Goal: Task Accomplishment & Management: Use online tool/utility

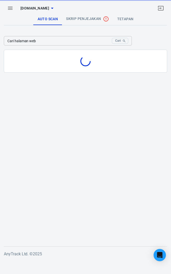
click at [88, 40] on input "Cari halaman web" at bounding box center [57, 40] width 106 height 9
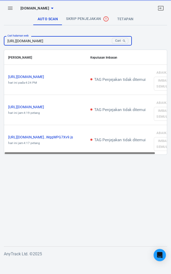
scroll to position [0, 123]
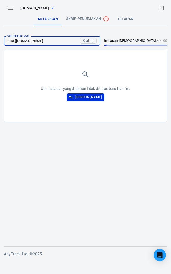
type input "https://s.shopee.com.my/8KgrNJoq0o?utm_source=anytrack&utm_medium=affiliate&utm…"
click at [97, 96] on font "[PERSON_NAME]" at bounding box center [88, 97] width 27 height 4
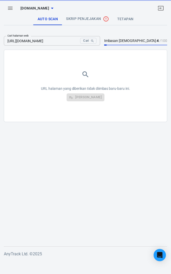
scroll to position [0, 0]
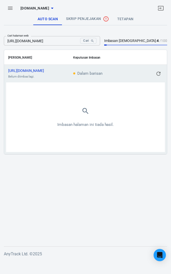
click at [94, 40] on icon "Cari" at bounding box center [92, 41] width 4 height 4
click at [44, 70] on font "[URL][DOMAIN_NAME]" at bounding box center [26, 71] width 36 height 4
click at [5, 7] on button "button" at bounding box center [10, 8] width 12 height 12
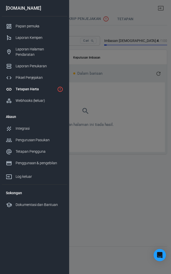
click at [44, 75] on div "Piksel Penjejakan" at bounding box center [40, 77] width 48 height 5
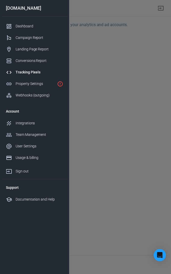
click at [140, 61] on div at bounding box center [85, 137] width 171 height 274
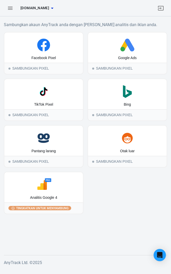
click at [7, 6] on icon "button" at bounding box center [10, 8] width 6 height 6
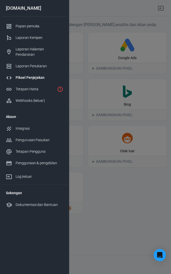
click at [54, 86] on div "Tetapan Harta" at bounding box center [35, 88] width 39 height 5
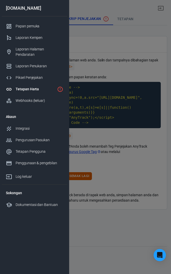
click at [129, 68] on div at bounding box center [85, 137] width 171 height 274
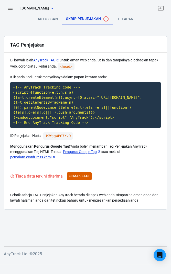
click at [86, 178] on font "Semak Lagi" at bounding box center [79, 176] width 20 height 6
click at [99, 100] on code "<!-- AnyTrack Tracking Code --> <script>!function(e,t,n,s,a){(a=t.createElement…" at bounding box center [85, 105] width 150 height 46
click at [126, 128] on code "<!-- AnyTrack Tracking Code --> <script>!function(e,t,n,s,a){(a=t.createElement…" at bounding box center [85, 105] width 150 height 46
click at [90, 107] on code "<!-- AnyTrack Tracking Code --> <script>!function(e,t,n,s,a){(a=t.createElement…" at bounding box center [85, 105] width 150 height 46
click at [124, 105] on code "<!-- AnyTrack Tracking Code --> <script>!function(e,t,n,s,a){(a=t.createElement…" at bounding box center [85, 105] width 150 height 46
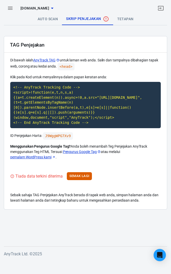
click at [89, 83] on code "<!-- AnyTrack Tracking Code --> <script>!function(e,t,n,s,a){(a=t.createElement…" at bounding box center [85, 105] width 150 height 46
click at [150, 91] on code "<!-- AnyTrack Tracking Code --> <script>!function(e,t,n,s,a){(a=t.createElement…" at bounding box center [85, 105] width 150 height 46
click at [92, 99] on code "<!-- AnyTrack Tracking Code --> <script>!function(e,t,n,s,a){(a=t.createElement…" at bounding box center [85, 105] width 150 height 46
click at [66, 133] on code "J9WggWPG7Xv9" at bounding box center [58, 135] width 30 height 7
click at [62, 138] on code "J9WggWPG7Xv9" at bounding box center [58, 135] width 30 height 7
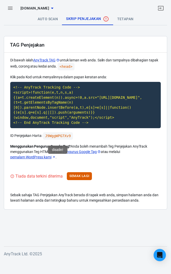
click at [128, 16] on link "tetapan" at bounding box center [125, 19] width 25 height 12
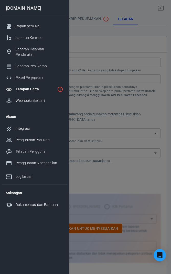
click at [124, 50] on div at bounding box center [85, 137] width 171 height 274
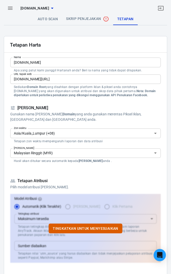
click at [52, 15] on div "[DOMAIN_NAME]" at bounding box center [85, 8] width 171 height 16
click at [49, 20] on font "Auto Scan" at bounding box center [48, 19] width 20 height 4
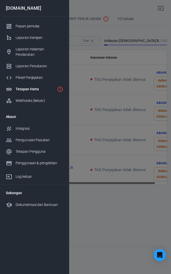
click at [110, 74] on div at bounding box center [85, 137] width 171 height 274
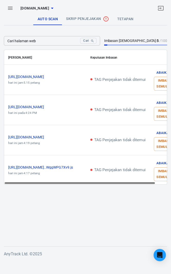
click at [69, 39] on input "Cari halaman web" at bounding box center [41, 40] width 74 height 9
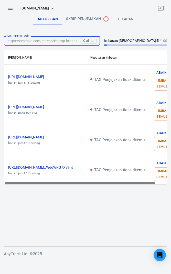
type input "https://youtu.be/TYmsXSKkGPw?si=QBzDhDwBqYyzA5sB"
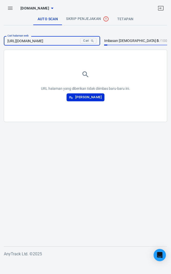
click at [101, 94] on font "[PERSON_NAME]" at bounding box center [88, 97] width 27 height 6
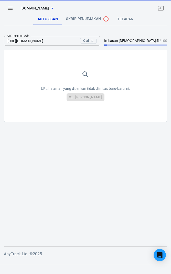
scroll to position [0, 0]
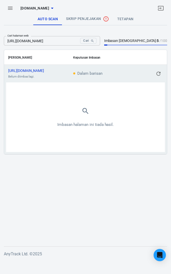
click at [44, 70] on font "[URL][DOMAIN_NAME]" at bounding box center [26, 71] width 36 height 4
click at [78, 40] on input "https://shope.ee/8zABC12345?utm_source=anytrack&utm_medium=affiliate&utm_campai…" at bounding box center [41, 40] width 74 height 9
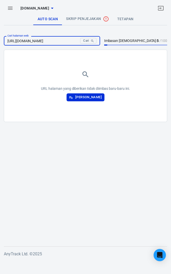
click at [34, 40] on input "https://shope.ee/faziekaamit?utm_source=anytrack&utm_medium=affiliate&utm_campa…" at bounding box center [41, 40] width 74 height 9
click at [35, 40] on input "https://shope.ee/faziekaamit?utm_source=anytrack&utm_medium=affiliate&utm_campa…" at bounding box center [41, 40] width 74 height 9
click at [34, 40] on input "https://shope.ee/faziekaamit?utm_source=anytrack&utm_medium=affiliate&utm_campa…" at bounding box center [41, 40] width 74 height 9
click at [78, 39] on input "https://shope.com/faziekaamit?utm_source=anytrack&utm_medium=affiliate&utm_camp…" at bounding box center [41, 40] width 74 height 9
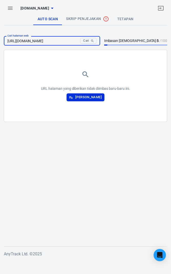
click at [95, 50] on div "URL halaman yang diberikan tidak diimbas baru-baru ini. Imbas Halaman" at bounding box center [85, 86] width 163 height 72
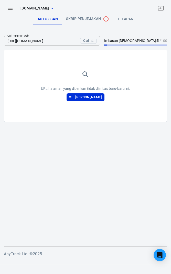
click at [33, 40] on input "https://shope.com/faziekaamit?utm_source=anytrack&utm_medium=affiliate&utm_camp…" at bounding box center [41, 40] width 74 height 9
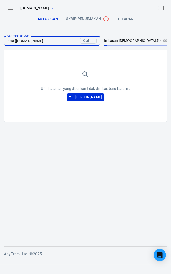
click at [59, 40] on input "https://shope.com/faziekaamit?utm_source=anytrack&utm_medium=affiliate&utm_camp…" at bounding box center [41, 40] width 74 height 9
click at [56, 40] on input "https://shope.com/faziekaamit?utm_source=anytrack&utm_medium=affiliate&utm_camp…" at bounding box center [41, 40] width 74 height 9
type input "https://shope.com/J9WggWPG7Xv9?utm_source=anytrack&utm_medium=affiliate&utm_cam…"
click at [96, 98] on font "[PERSON_NAME]" at bounding box center [88, 97] width 27 height 4
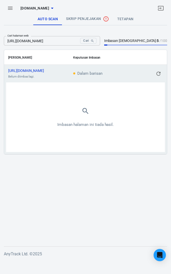
click at [54, 65] on td "https://shope.com/J9WggWPG...t=12352690030 Belum diimbas lagi." at bounding box center [36, 74] width 65 height 18
click at [44, 70] on font "[URL][DOMAIN_NAME]" at bounding box center [26, 71] width 36 height 4
click at [52, 70] on icon "kandungan boleh tatal" at bounding box center [51, 71] width 2 height 2
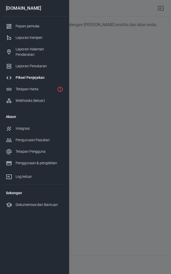
click at [125, 79] on div at bounding box center [85, 137] width 171 height 274
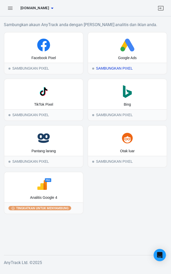
click at [130, 56] on font "Google Ads" at bounding box center [127, 58] width 18 height 4
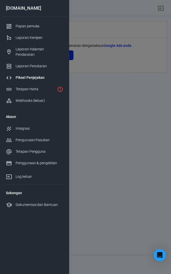
click at [129, 76] on div at bounding box center [85, 137] width 171 height 274
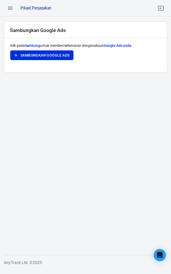
click at [61, 55] on font "Sambungkan Google Ads" at bounding box center [44, 55] width 49 height 4
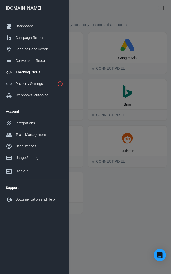
click at [45, 95] on div "Webhooks (outgoing)" at bounding box center [40, 95] width 48 height 5
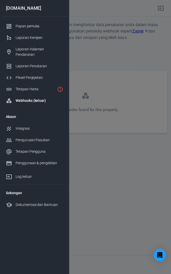
click at [119, 120] on div at bounding box center [85, 137] width 171 height 274
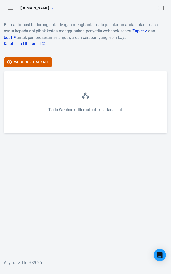
click at [13, 9] on icon "button" at bounding box center [10, 8] width 6 height 6
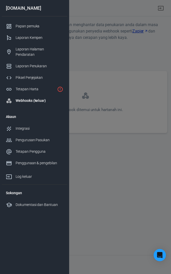
click at [47, 149] on div "Tetapan Pengguna" at bounding box center [40, 151] width 48 height 5
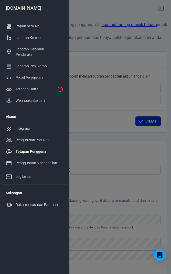
click at [137, 55] on div at bounding box center [85, 137] width 171 height 274
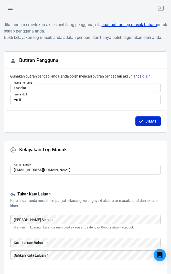
click at [11, 9] on icon "button" at bounding box center [10, 8] width 5 height 3
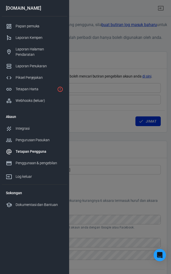
click at [42, 24] on div "Papan pemuka" at bounding box center [40, 26] width 48 height 5
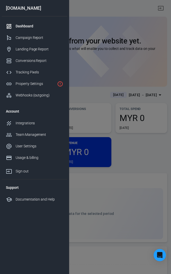
click at [137, 94] on div at bounding box center [85, 137] width 171 height 274
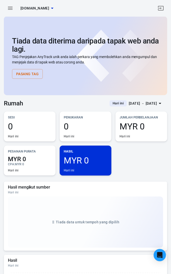
click at [128, 69] on div "Tiada data diterima daripada tapak web anda lagi. TAG Penjejakan AnyTrack unik …" at bounding box center [85, 58] width 147 height 42
click at [29, 74] on font "Pasang Tag" at bounding box center [27, 74] width 22 height 4
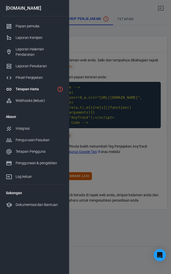
click at [47, 98] on div "Webhooks (keluar)" at bounding box center [40, 100] width 48 height 5
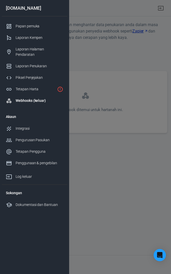
click at [111, 76] on div at bounding box center [85, 137] width 171 height 274
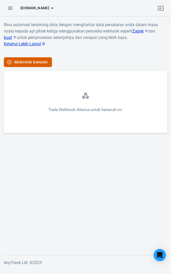
click at [38, 58] on button "Webhook Baharu" at bounding box center [28, 62] width 48 height 10
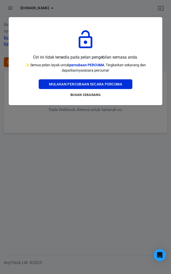
click at [139, 126] on div at bounding box center [85, 137] width 171 height 274
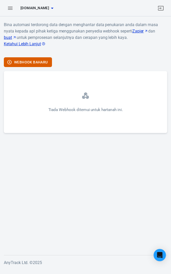
click at [101, 103] on div "Tiada Webhook ditemui untuk hartanah ini." at bounding box center [85, 102] width 163 height 62
click at [11, 10] on icon "button" at bounding box center [10, 8] width 6 height 6
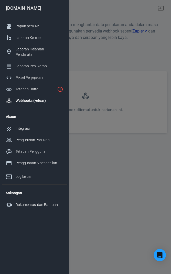
click at [55, 84] on link "Tetapan Harta" at bounding box center [34, 89] width 65 height 12
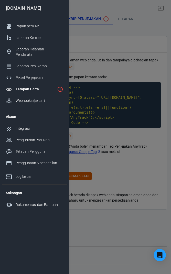
click at [111, 79] on div at bounding box center [85, 137] width 171 height 274
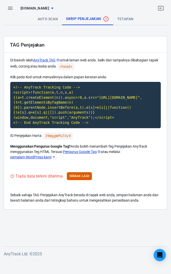
click at [89, 110] on code "<!-- AnyTrack Tracking Code --> <script>!function(e,t,n,s,a){(a=t.createElement…" at bounding box center [85, 105] width 150 height 46
copy code "<!-- AnyTrack Tracking Code --> <script>!function(e,t,n,s,a){(a=t.createElement…"
click at [86, 175] on font "Semak Lagi" at bounding box center [79, 176] width 20 height 4
click at [65, 149] on font "Klik untuk menyalin" at bounding box center [63, 149] width 30 height 4
click at [83, 176] on font "Semak Lagi" at bounding box center [79, 176] width 20 height 4
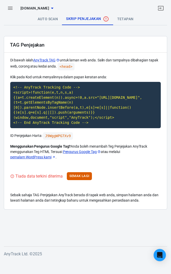
click at [124, 109] on code "<!-- AnyTrack Tracking Code --> <script>!function(e,t,n,s,a){(a=t.createElement…" at bounding box center [85, 105] width 150 height 46
copy code "<!-- AnyTrack Tracking Code --> <script>!function(e,t,n,s,a){(a=t.createElement…"
click at [48, 156] on font "pemalam WordPress kami" at bounding box center [30, 157] width 41 height 4
click at [45, 20] on font "Auto Scan" at bounding box center [48, 19] width 20 height 4
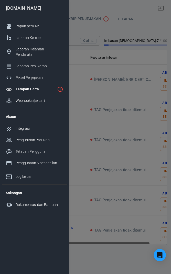
click at [29, 126] on font "Integrasi" at bounding box center [23, 128] width 14 height 4
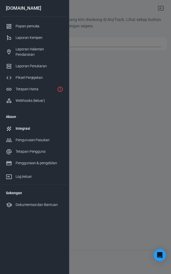
click at [143, 117] on div at bounding box center [85, 137] width 171 height 274
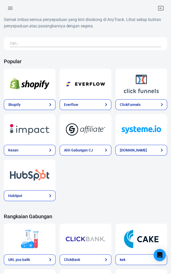
click at [10, 4] on button "button" at bounding box center [10, 8] width 12 height 12
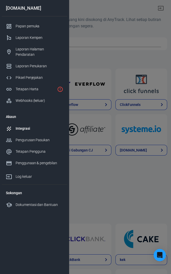
click at [108, 53] on div at bounding box center [85, 137] width 171 height 274
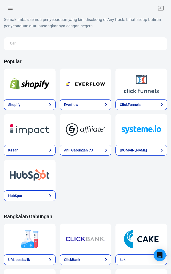
click at [4, 3] on div at bounding box center [85, 8] width 171 height 16
click at [10, 8] on icon "button" at bounding box center [10, 8] width 5 height 3
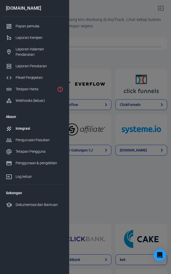
click at [45, 86] on div "Tetapan Harta" at bounding box center [35, 88] width 39 height 5
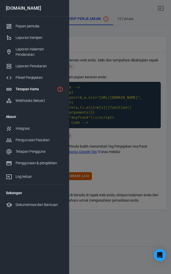
click at [135, 63] on div at bounding box center [85, 137] width 171 height 274
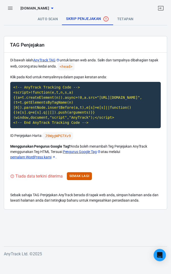
click at [49, 18] on font "Auto Scan" at bounding box center [48, 19] width 20 height 4
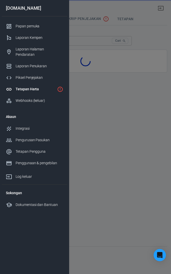
click at [121, 103] on div at bounding box center [85, 137] width 171 height 274
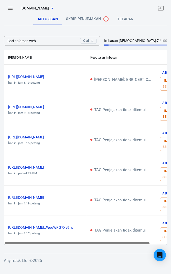
click at [78, 39] on input "Cari halaman web" at bounding box center [41, 40] width 74 height 9
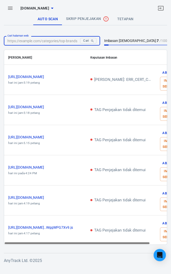
click at [124, 16] on div "[DOMAIN_NAME]" at bounding box center [85, 8] width 171 height 16
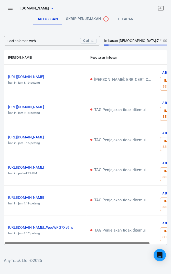
click at [131, 15] on div "[DOMAIN_NAME]" at bounding box center [85, 8] width 171 height 16
click at [123, 19] on font "tetapan" at bounding box center [125, 19] width 16 height 4
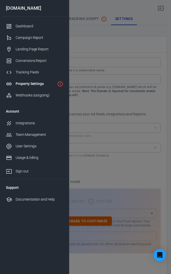
click at [109, 62] on div at bounding box center [85, 137] width 171 height 274
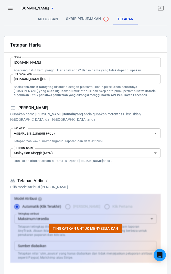
click at [32, 77] on input "[DOMAIN_NAME][URL]" at bounding box center [85, 78] width 150 height 9
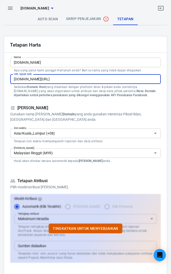
click at [50, 17] on font "Auto Scan" at bounding box center [48, 19] width 20 height 4
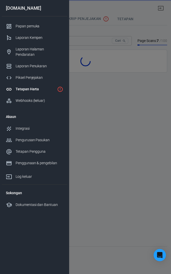
click at [108, 72] on div at bounding box center [85, 137] width 171 height 274
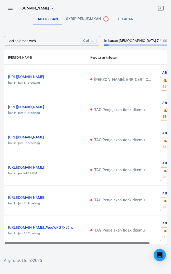
click at [59, 39] on input "Cari halaman web" at bounding box center [41, 40] width 74 height 9
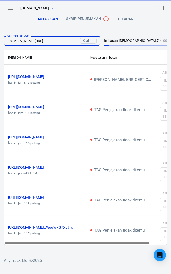
type input "[DOMAIN_NAME][URL]"
click at [94, 40] on icon "Cari" at bounding box center [92, 41] width 4 height 4
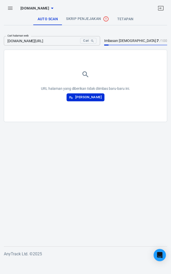
click at [94, 95] on font "[PERSON_NAME]" at bounding box center [88, 97] width 27 height 6
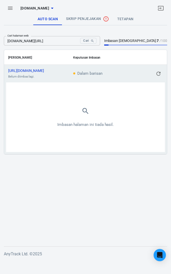
click at [49, 70] on icon "salinan" at bounding box center [47, 70] width 3 height 3
click at [56, 65] on td "[URL][DOMAIN_NAME] Belum diimbas lagi." at bounding box center [36, 74] width 65 height 18
click at [44, 69] on font "[URL][DOMAIN_NAME]" at bounding box center [26, 71] width 36 height 4
click at [53, 70] on icon "kandungan boleh tatal" at bounding box center [51, 70] width 3 height 3
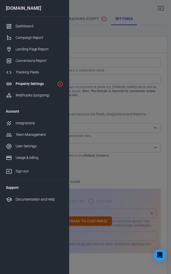
click at [54, 37] on div "Campaign Report" at bounding box center [40, 37] width 48 height 5
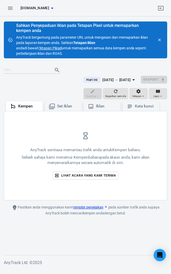
click at [106, 173] on font "Lihat acara yang kami terima" at bounding box center [88, 176] width 55 height 6
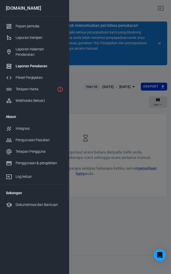
click at [131, 192] on div at bounding box center [85, 137] width 171 height 274
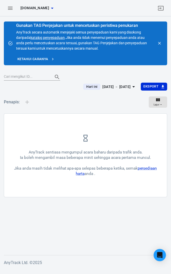
click at [27, 75] on input "text" at bounding box center [26, 76] width 45 height 7
type input "J9WggWPG7Xv9"
click at [40, 75] on input "text" at bounding box center [26, 76] width 45 height 7
